Goal: Information Seeking & Learning: Learn about a topic

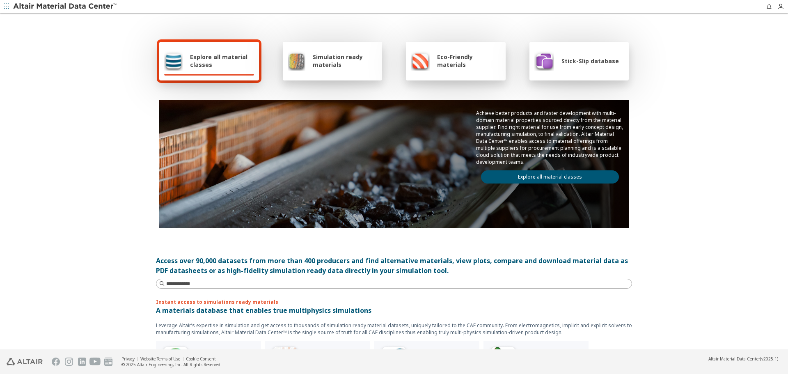
click at [247, 73] on div "Explore all material classes" at bounding box center [209, 61] width 100 height 39
click at [362, 63] on span "Simulation ready materials" at bounding box center [345, 61] width 64 height 16
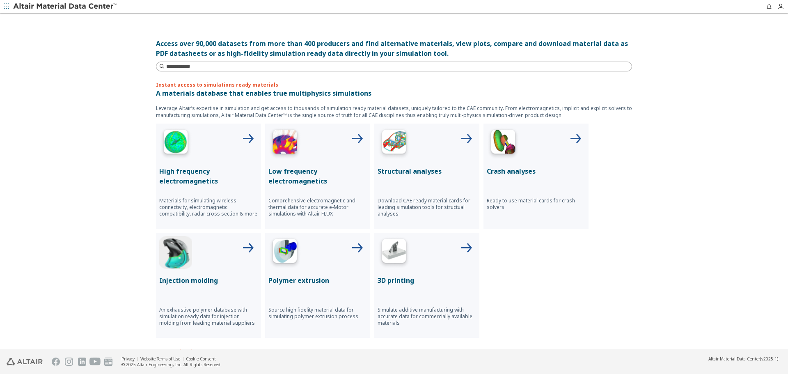
scroll to position [220, 0]
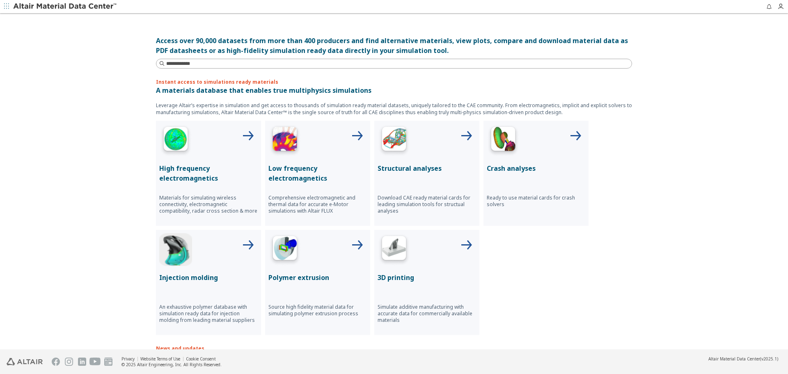
click at [271, 251] on img at bounding box center [284, 249] width 33 height 33
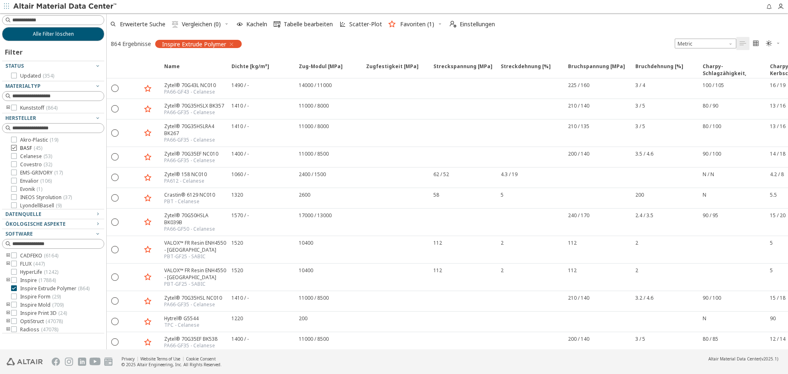
click at [19, 149] on label "BASF ( 45 )" at bounding box center [26, 148] width 31 height 7
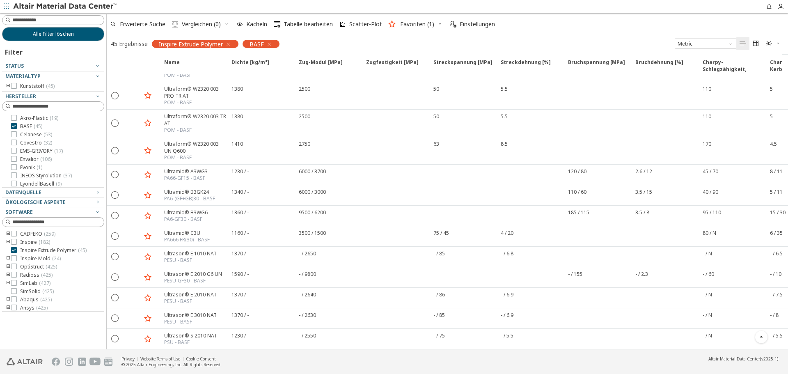
scroll to position [790, 0]
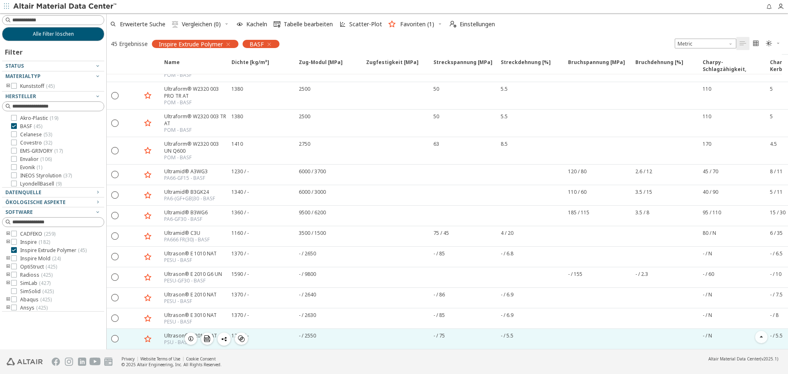
click at [167, 332] on div "Ultrason® S 2010 NAT" at bounding box center [190, 335] width 53 height 7
click at [112, 334] on icon "" at bounding box center [115, 337] width 7 height 7
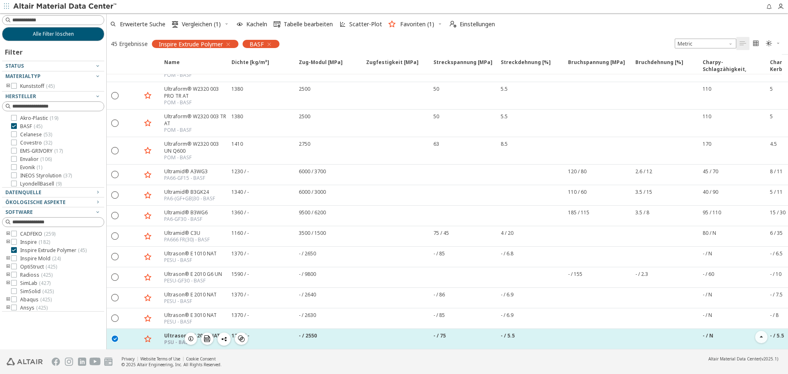
click at [152, 334] on icon "button" at bounding box center [148, 339] width 10 height 10
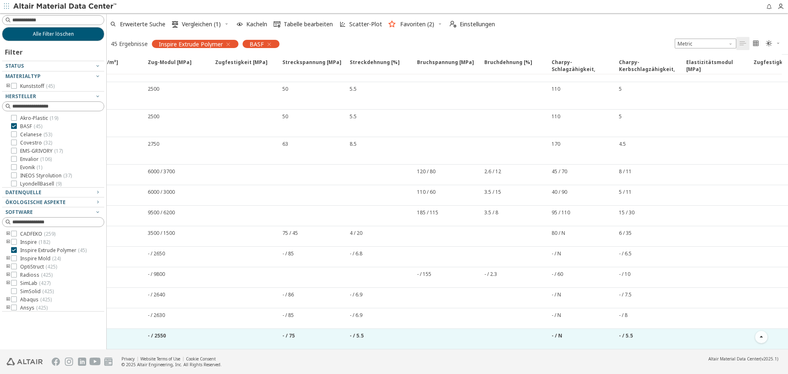
scroll to position [0, 0]
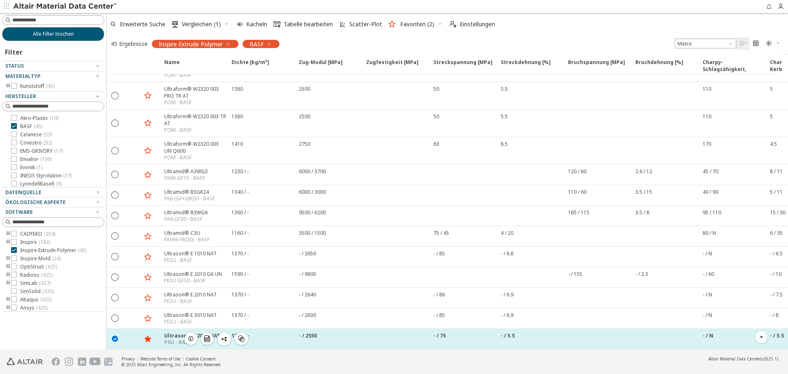
click at [296, 330] on div "- / 2550" at bounding box center [327, 339] width 67 height 20
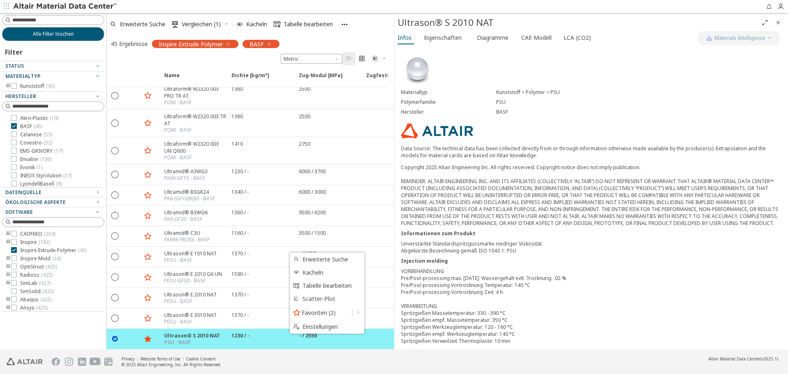
click at [540, 244] on div "Materialtyp Kunststoff > Polymer > PSU Polymerfamilie PSU Hersteller BASF Data …" at bounding box center [590, 313] width 393 height 535
click at [521, 38] on span "CAE Modell" at bounding box center [536, 37] width 30 height 13
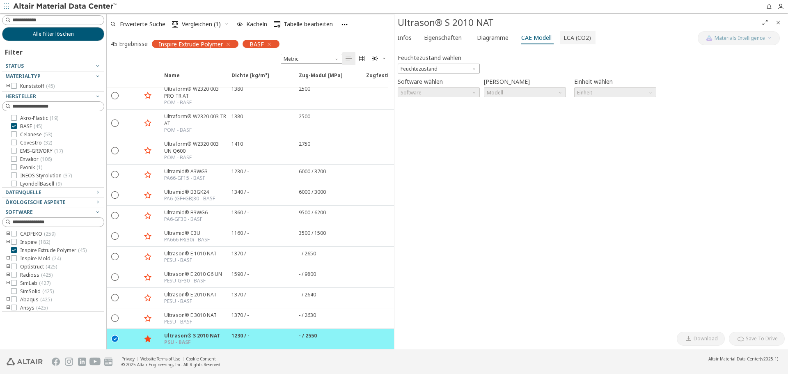
click at [572, 34] on span "LCA (CO2)" at bounding box center [576, 37] width 27 height 13
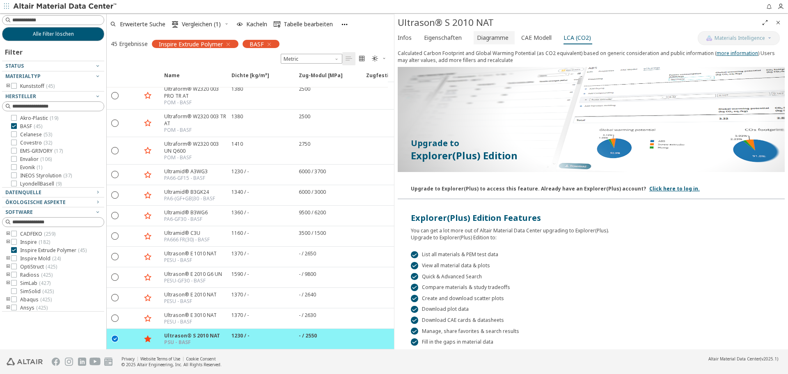
click at [480, 43] on button "Diagramme" at bounding box center [493, 37] width 41 height 13
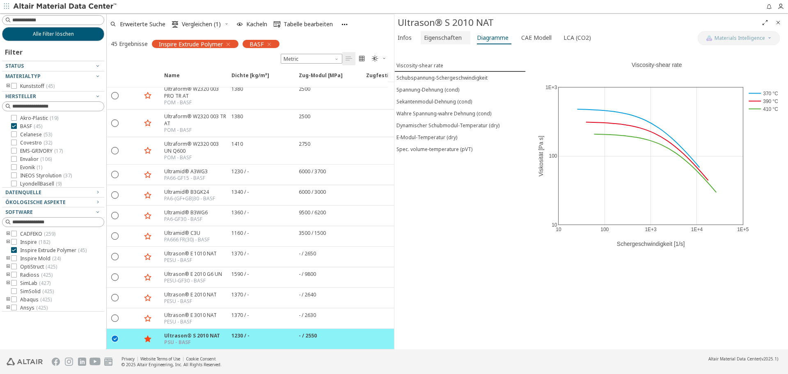
click at [433, 36] on span "Eigenschaften" at bounding box center [443, 37] width 38 height 13
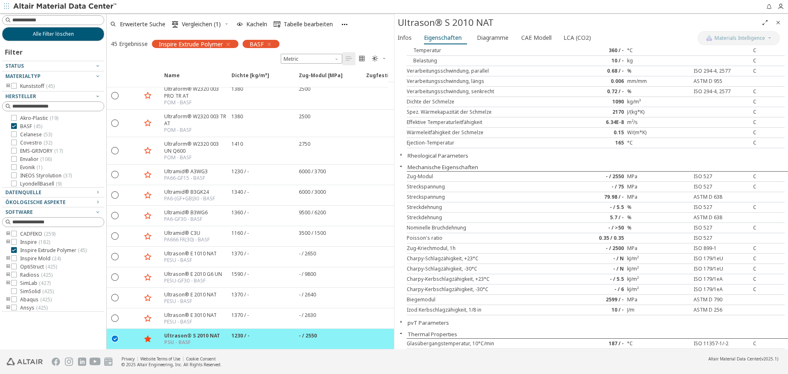
scroll to position [2, 0]
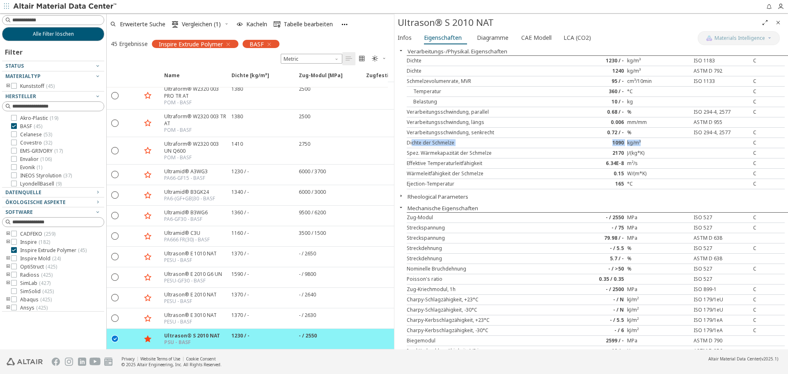
drag, startPoint x: 644, startPoint y: 145, endPoint x: 411, endPoint y: 143, distance: 232.7
click at [411, 143] on div "Dichte der Schmelze 1090 kg/m³ C" at bounding box center [596, 143] width 378 height 10
click at [481, 150] on div "Spez. Wärmekapazität der Schmelze" at bounding box center [486, 153] width 158 height 7
click at [16, 127] on div at bounding box center [14, 126] width 6 height 6
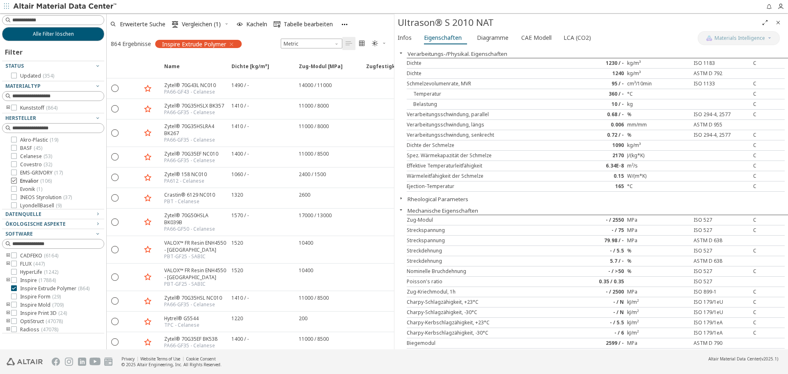
click at [12, 180] on icon at bounding box center [14, 181] width 6 height 6
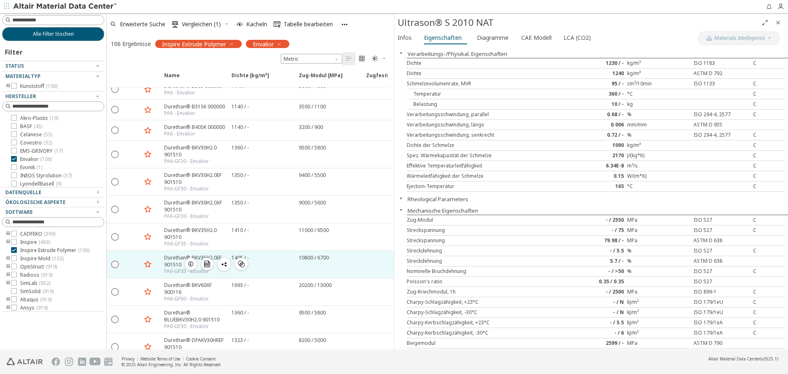
scroll to position [1364, 0]
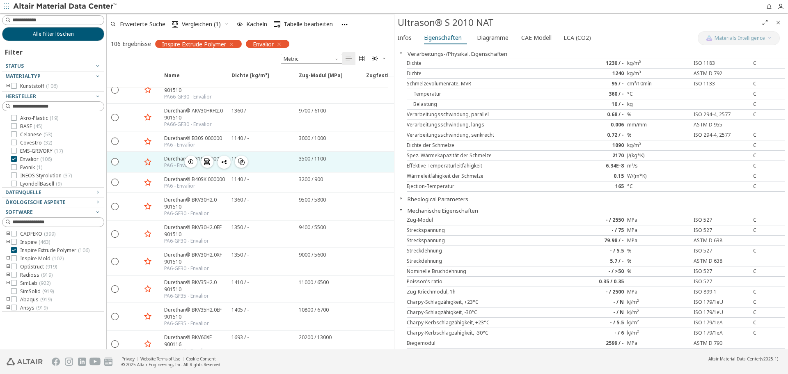
click at [173, 161] on div "Durethan® B31SK 000000" at bounding box center [194, 158] width 61 height 7
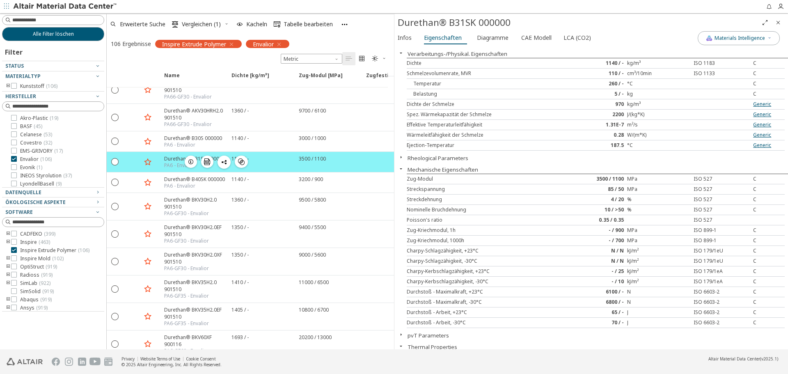
click at [146, 163] on icon "button" at bounding box center [148, 162] width 10 height 10
click at [430, 160] on button "Rheological Parameters" at bounding box center [437, 157] width 61 height 7
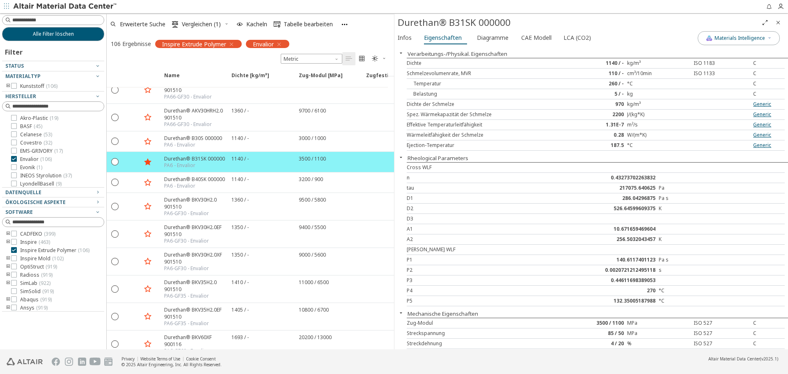
scroll to position [41, 0]
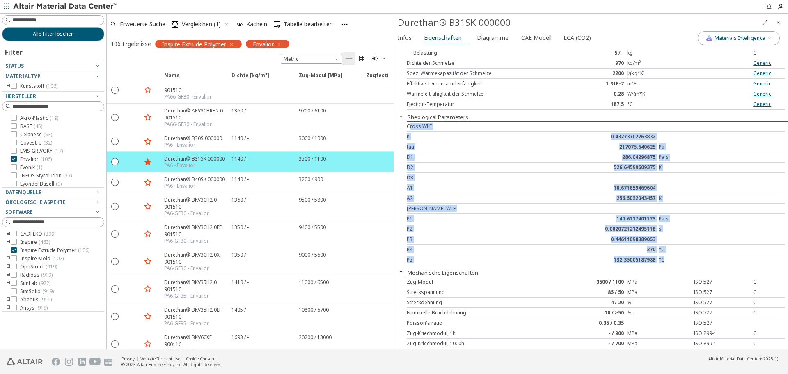
drag, startPoint x: 408, startPoint y: 126, endPoint x: 660, endPoint y: 261, distance: 285.3
click at [660, 261] on div "Cross WLF n 0.43273702263832 tau 217075.640625 Pa D1 286.04296875 Pa s D2 526.6…" at bounding box center [597, 193] width 381 height 144
click at [668, 261] on div "°C" at bounding box center [690, 259] width 63 height 7
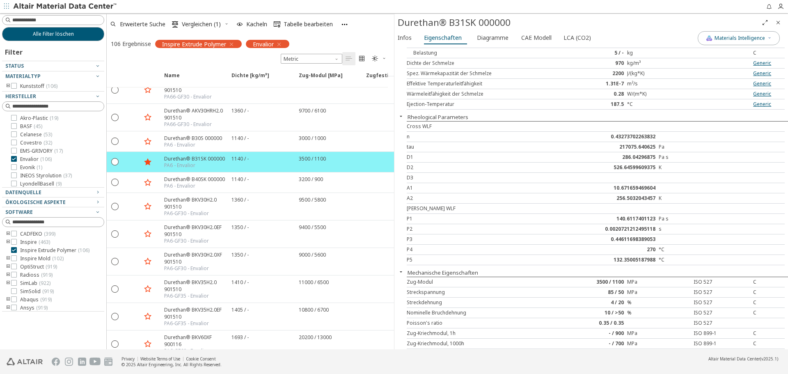
click at [668, 258] on div "°C" at bounding box center [690, 259] width 63 height 7
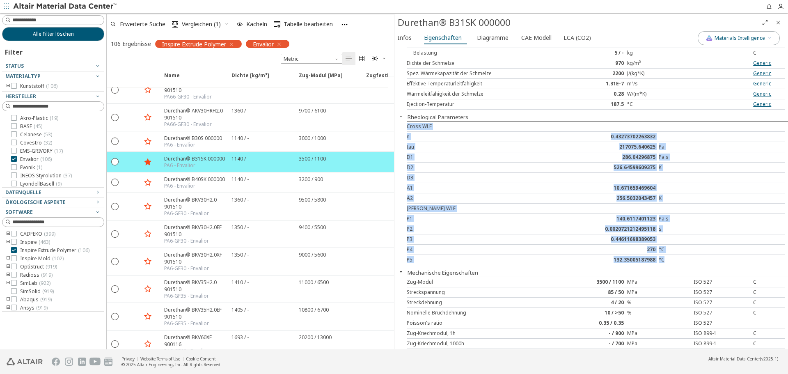
drag, startPoint x: 668, startPoint y: 258, endPoint x: 403, endPoint y: 127, distance: 296.0
click at [403, 127] on div "Verarbeitungs-/Physikal. Eigenschaften Dichte 1140 / - kg/m³ ISO 1183 C Schmelz…" at bounding box center [590, 156] width 393 height 303
click at [502, 36] on span "Diagramme" at bounding box center [493, 37] width 32 height 13
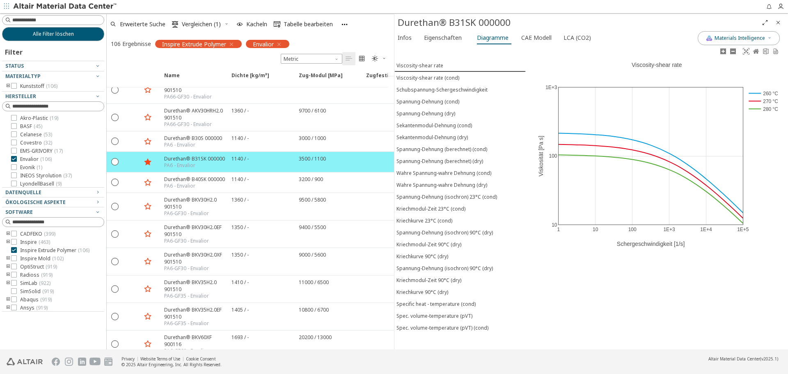
click at [759, 93] on rect at bounding box center [764, 93] width 34 height 8
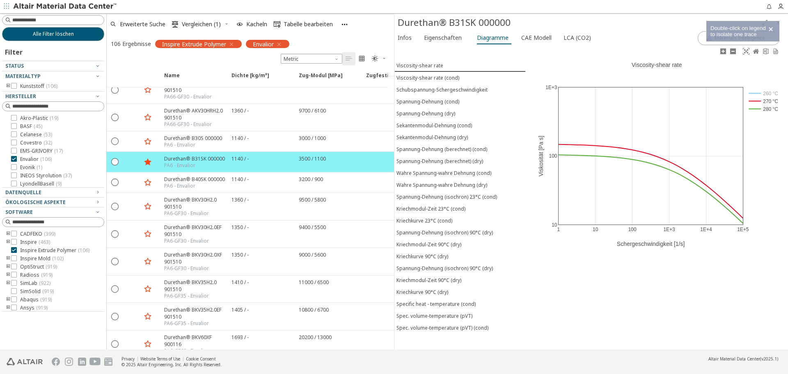
click at [759, 93] on rect at bounding box center [764, 93] width 34 height 8
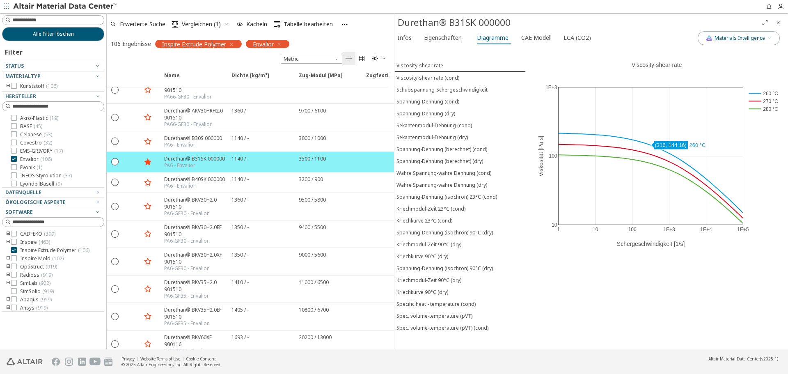
drag, startPoint x: 643, startPoint y: 142, endPoint x: 728, endPoint y: 278, distance: 160.0
click at [727, 284] on div "1 10 100 1E+3 1E+4 1E+5 10 100 1E+3 260 °C 270 °C 280 °C Viscosity-shear rate S…" at bounding box center [657, 197] width 262 height 303
click at [766, 50] on icon at bounding box center [765, 51] width 5 height 6
click at [693, 299] on div "1 10 100 1E+3 1E+4 1E+5 10 100 1E+3 260 °C 270 °C 280 °C Viscosity-shear rate S…" at bounding box center [657, 197] width 262 height 303
click at [456, 319] on div "Spec. volume-temperature (pVT)" at bounding box center [434, 315] width 76 height 7
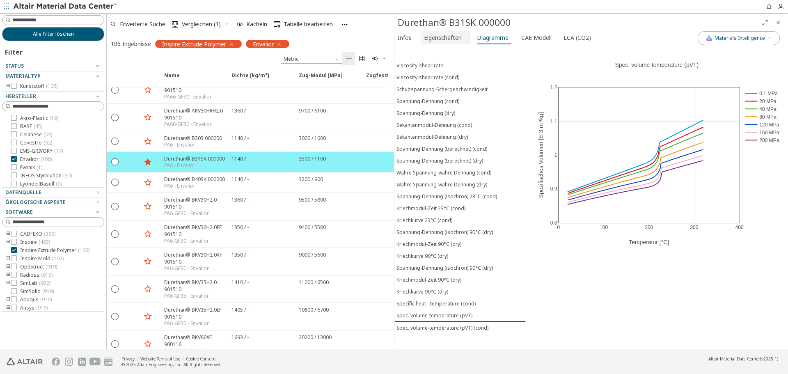
click at [446, 39] on span "Eigenschaften" at bounding box center [443, 37] width 38 height 13
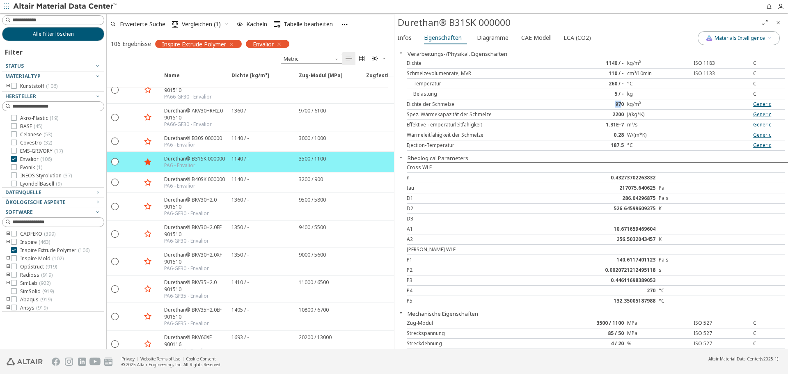
drag, startPoint x: 619, startPoint y: 105, endPoint x: 598, endPoint y: 101, distance: 21.3
click at [598, 101] on div "970" at bounding box center [595, 104] width 63 height 7
drag, startPoint x: 644, startPoint y: 105, endPoint x: 601, endPoint y: 103, distance: 43.5
click at [601, 103] on div "Dichte der Schmelze 970 kg/m³ Generic" at bounding box center [596, 104] width 378 height 10
copy div "970 kg/m³"
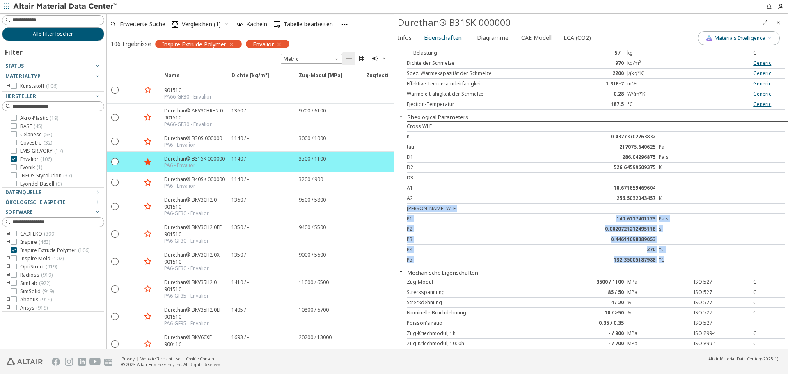
drag, startPoint x: 407, startPoint y: 206, endPoint x: 663, endPoint y: 258, distance: 261.1
click at [663, 258] on div "Cross WLF n 0.43273702263832 tau 217075.640625 Pa D1 286.04296875 Pa s D2 526.6…" at bounding box center [597, 193] width 381 height 144
copy div "Carreau WLF P1 140.6117401123 Pa s P2 0.0020721212495118 s P3 0.44611698389053 …"
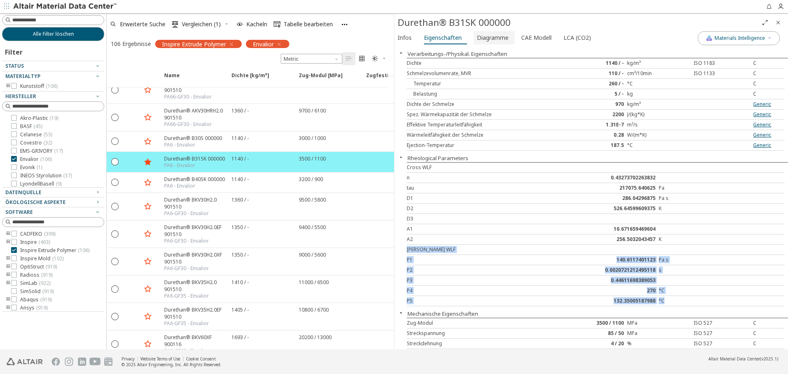
click at [507, 37] on button "Diagramme" at bounding box center [493, 37] width 41 height 13
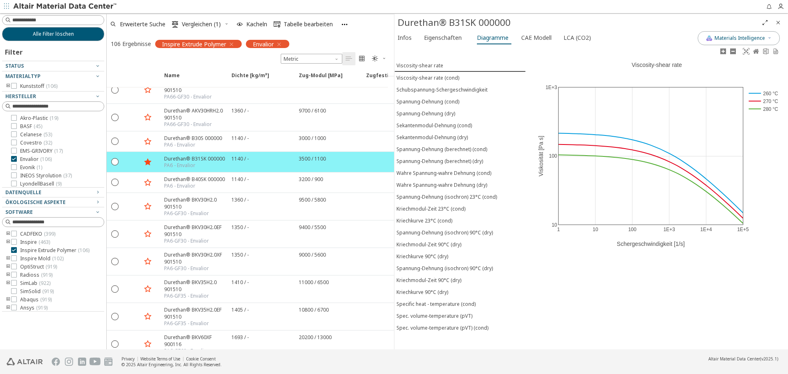
click at [670, 244] on div "1 10 100 1E+3 1E+4 1E+5 10 100 1E+3 260 °C 270 °C 280 °C Viscosity-shear rate S…" at bounding box center [657, 151] width 262 height 211
click at [745, 51] on icon at bounding box center [746, 51] width 7 height 7
click at [736, 53] on link at bounding box center [733, 51] width 10 height 9
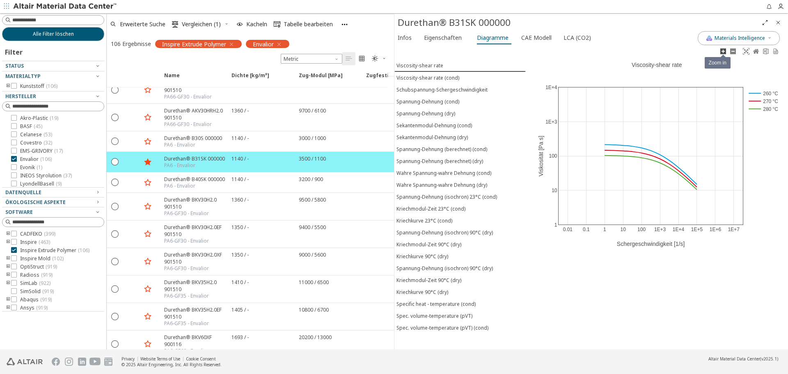
click at [725, 52] on icon at bounding box center [723, 51] width 6 height 6
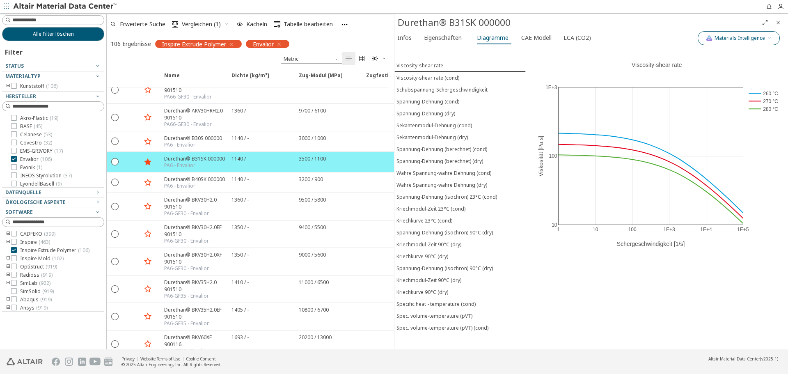
click at [747, 35] on span "Materials Intelligence" at bounding box center [739, 38] width 50 height 7
click at [708, 92] on span "button" at bounding box center [706, 91] width 5 height 5
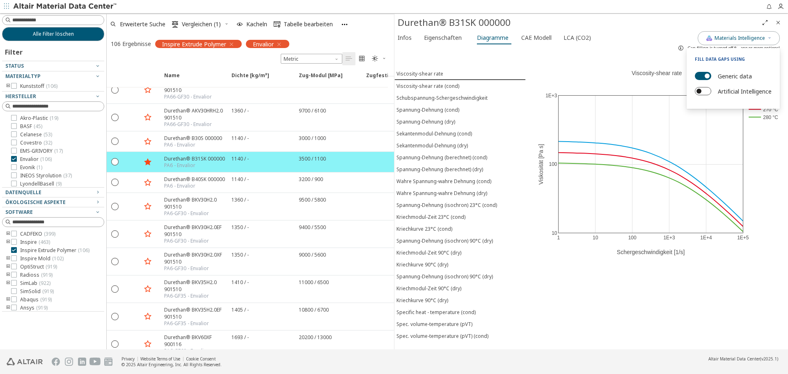
click at [708, 92] on button "Artificial Intelligence" at bounding box center [703, 91] width 16 height 8
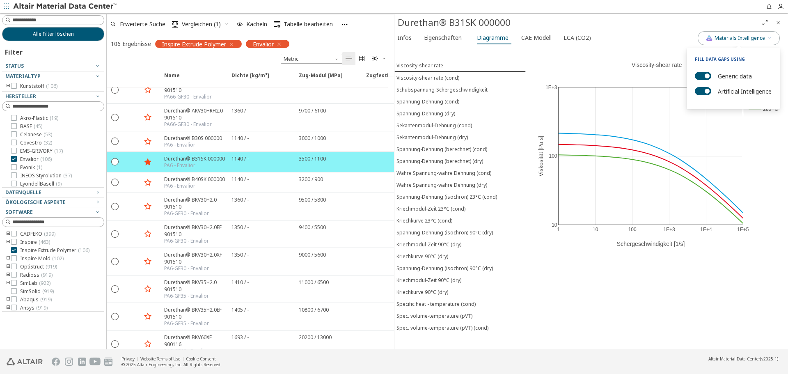
click at [682, 282] on div "1 10 100 1E+3 1E+4 1E+5 10 100 1E+3 260 °C 270 °C 280 °C Viscosity-shear rate S…" at bounding box center [657, 197] width 262 height 303
click at [411, 37] on span "Infos" at bounding box center [405, 37] width 14 height 13
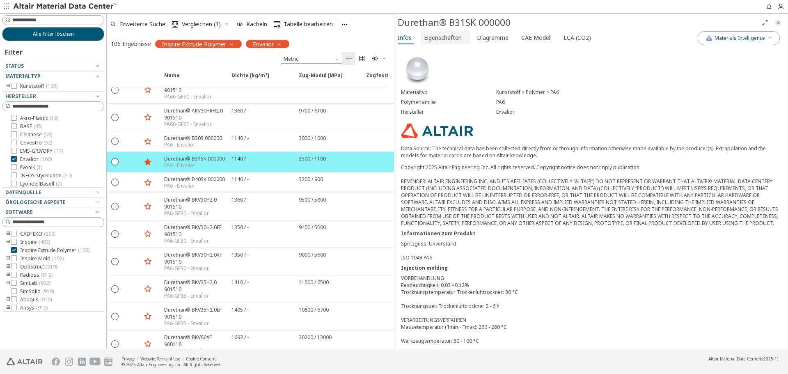
click at [449, 34] on span "Eigenschaften" at bounding box center [443, 37] width 38 height 13
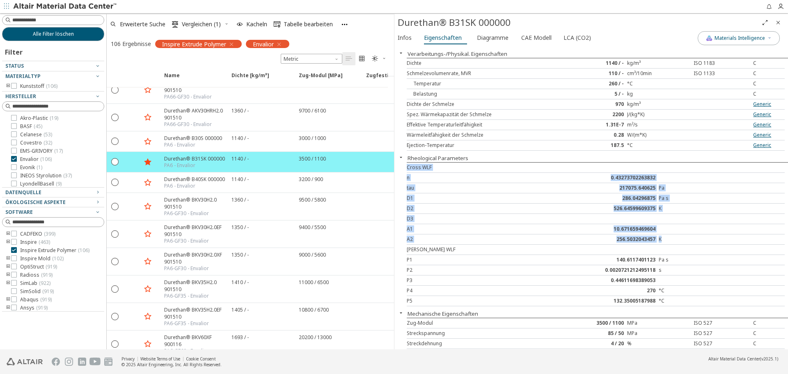
drag, startPoint x: 407, startPoint y: 165, endPoint x: 659, endPoint y: 242, distance: 263.7
click at [659, 242] on div "Cross WLF n 0.43273702263832 tau 217075.640625 Pa D1 286.04296875 Pa s D2 526.6…" at bounding box center [597, 234] width 381 height 144
copy div "Cross WLF n 0.43273702263832 tau 217075.640625 Pa D1 286.04296875 Pa s D2 526.6…"
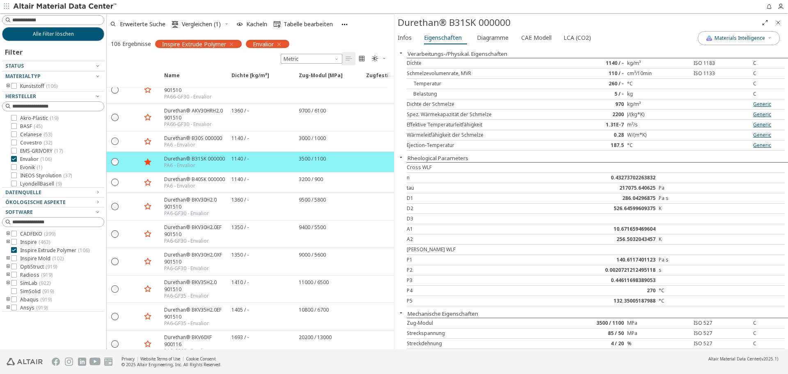
drag, startPoint x: 621, startPoint y: 252, endPoint x: 613, endPoint y: 257, distance: 9.4
click at [621, 252] on div at bounding box center [627, 249] width 63 height 7
